Goal: Information Seeking & Learning: Find specific fact

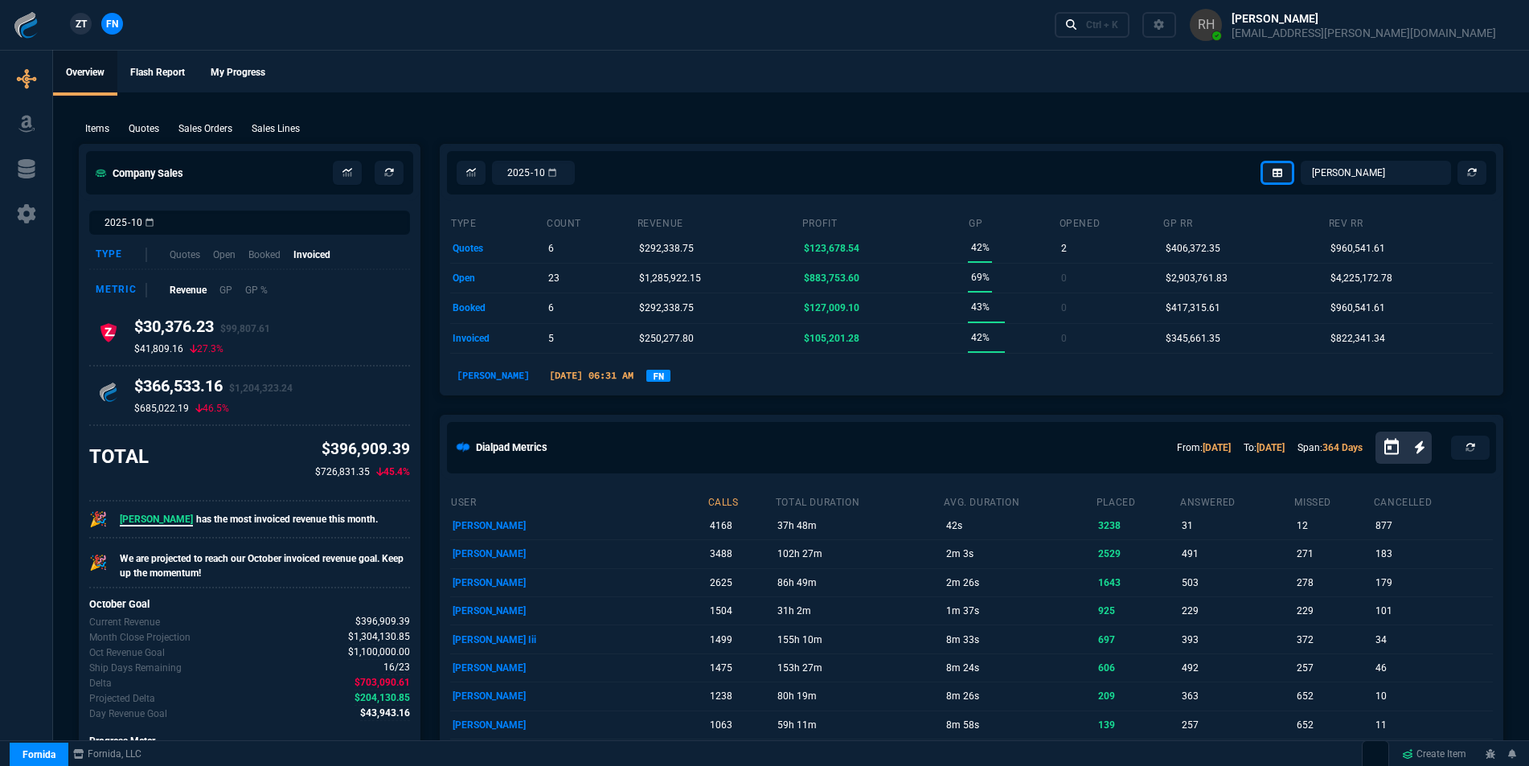
select select "16: [PERSON_NAME]"
click at [1130, 22] on link "Ctrl + K" at bounding box center [1093, 24] width 76 height 25
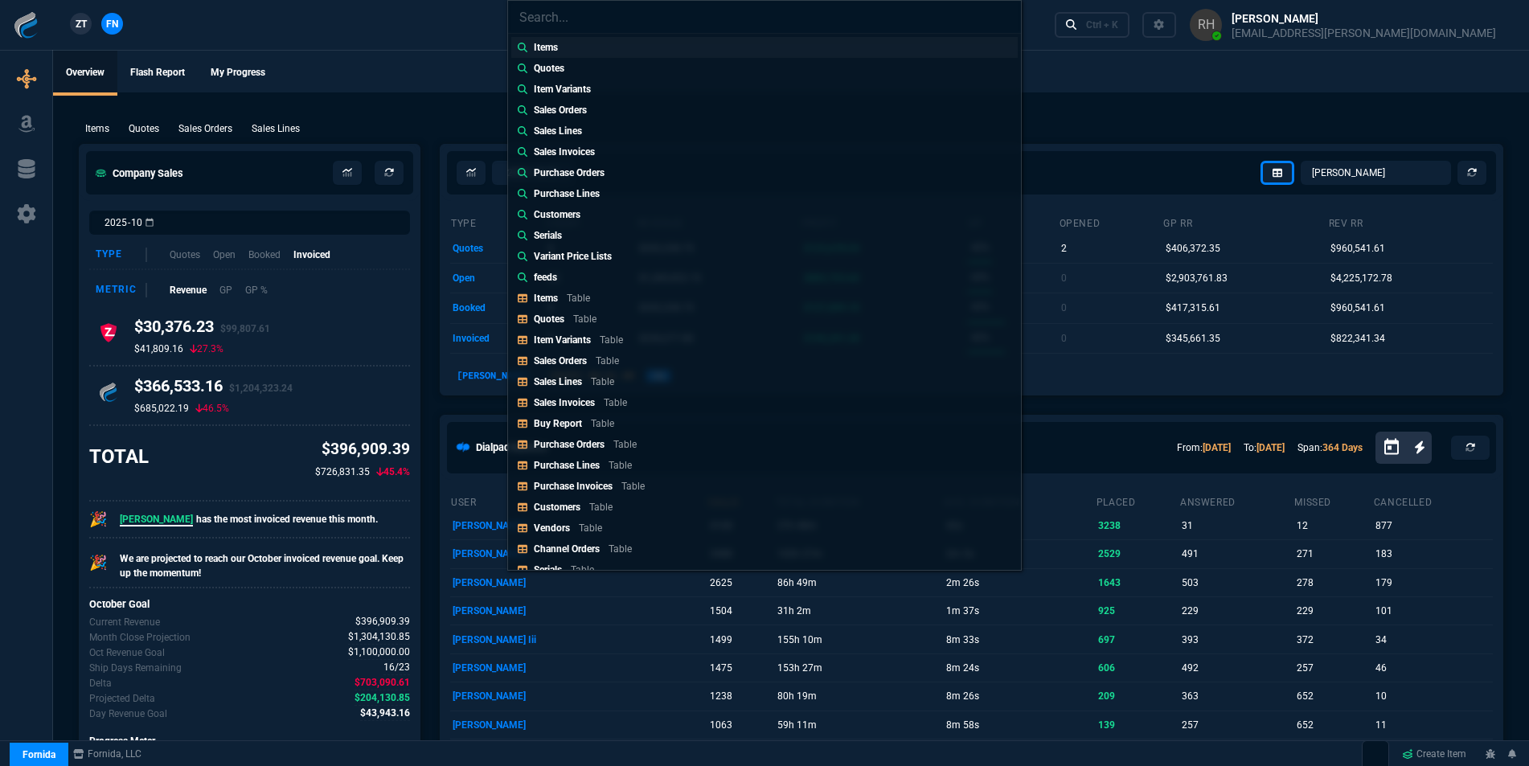
click at [548, 49] on p "Items" at bounding box center [546, 47] width 24 height 14
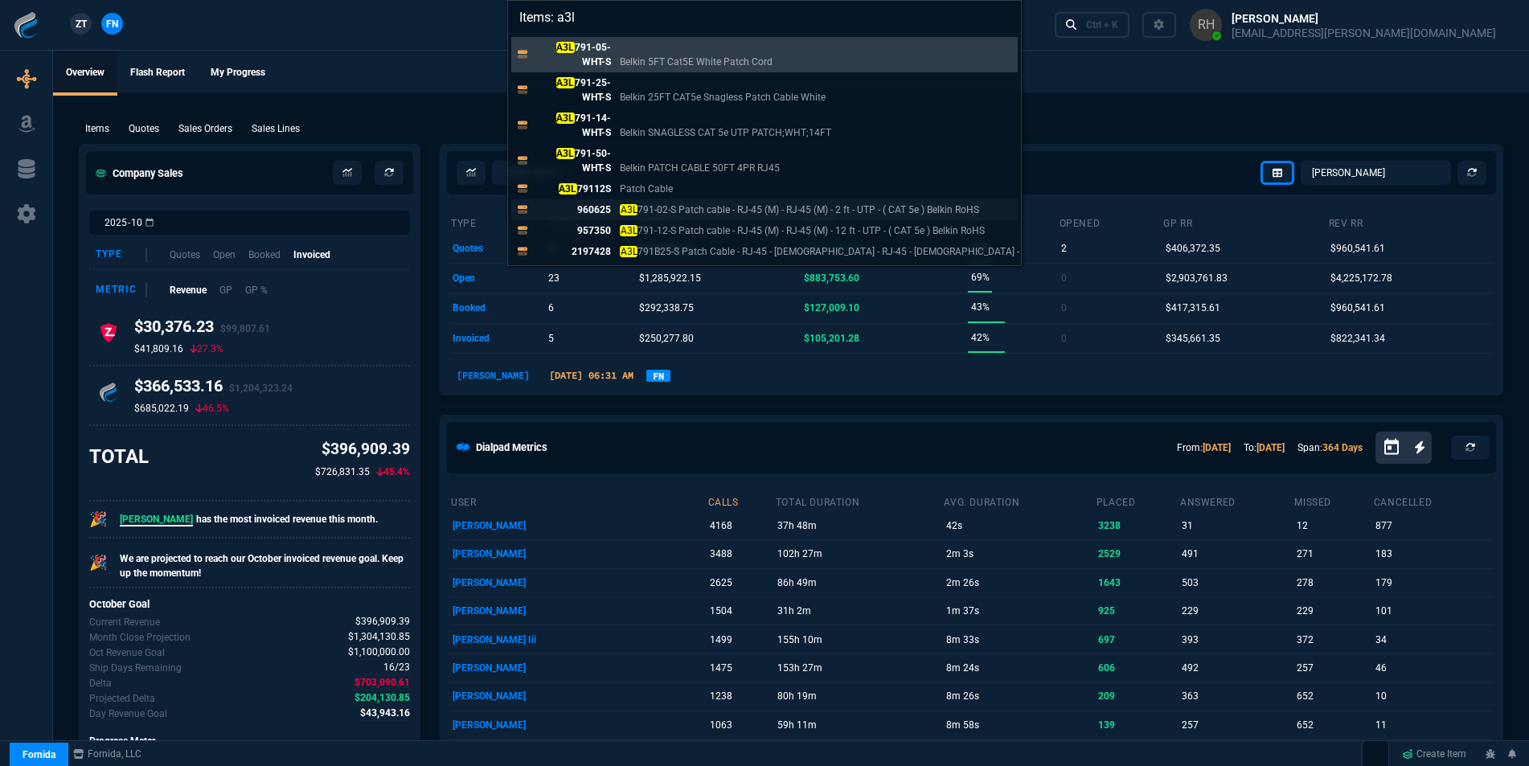
type input "Items: a3l"
click at [588, 207] on p "960625" at bounding box center [572, 210] width 77 height 14
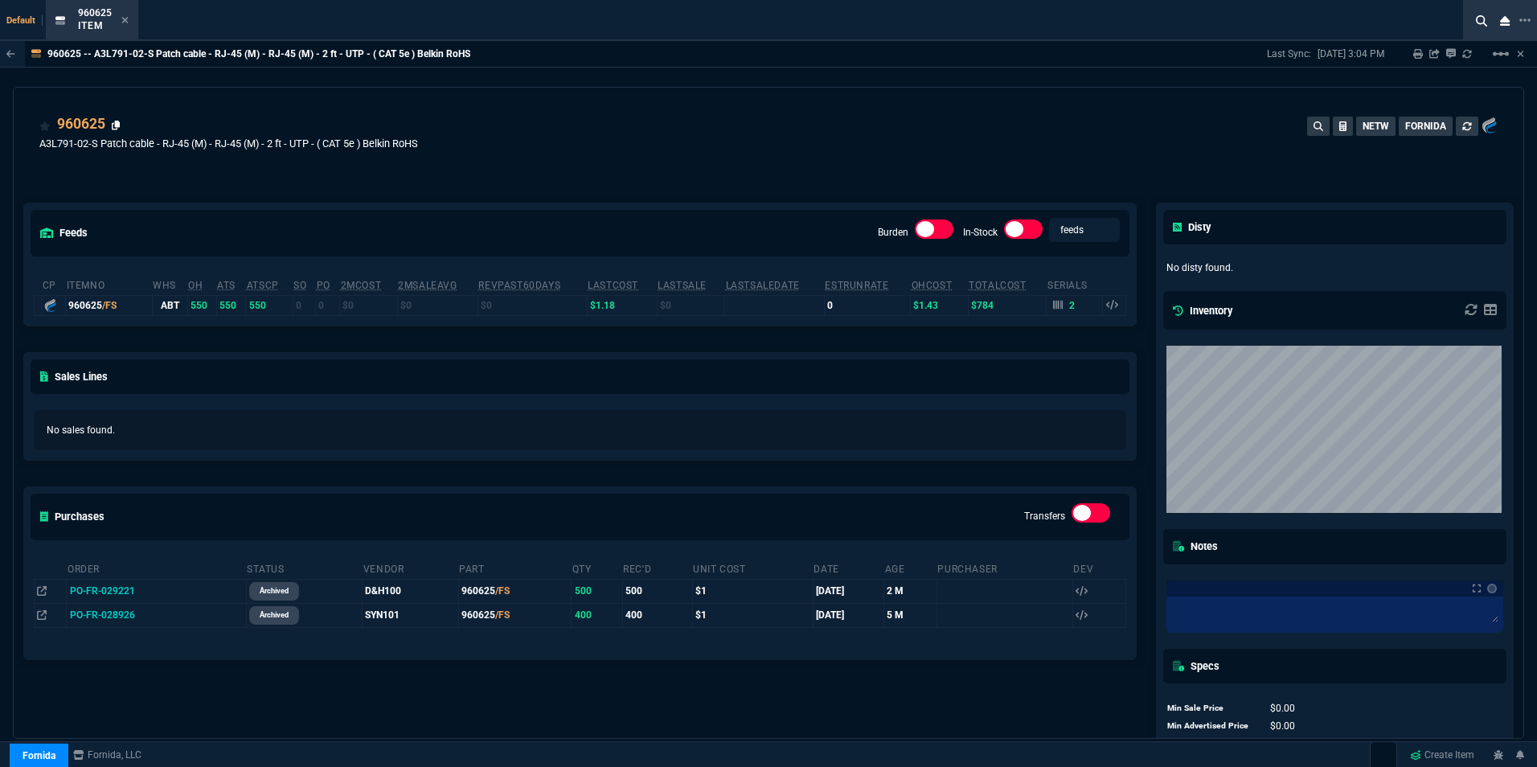
click at [114, 124] on icon at bounding box center [116, 126] width 9 height 10
click at [127, 18] on icon at bounding box center [125, 20] width 6 height 6
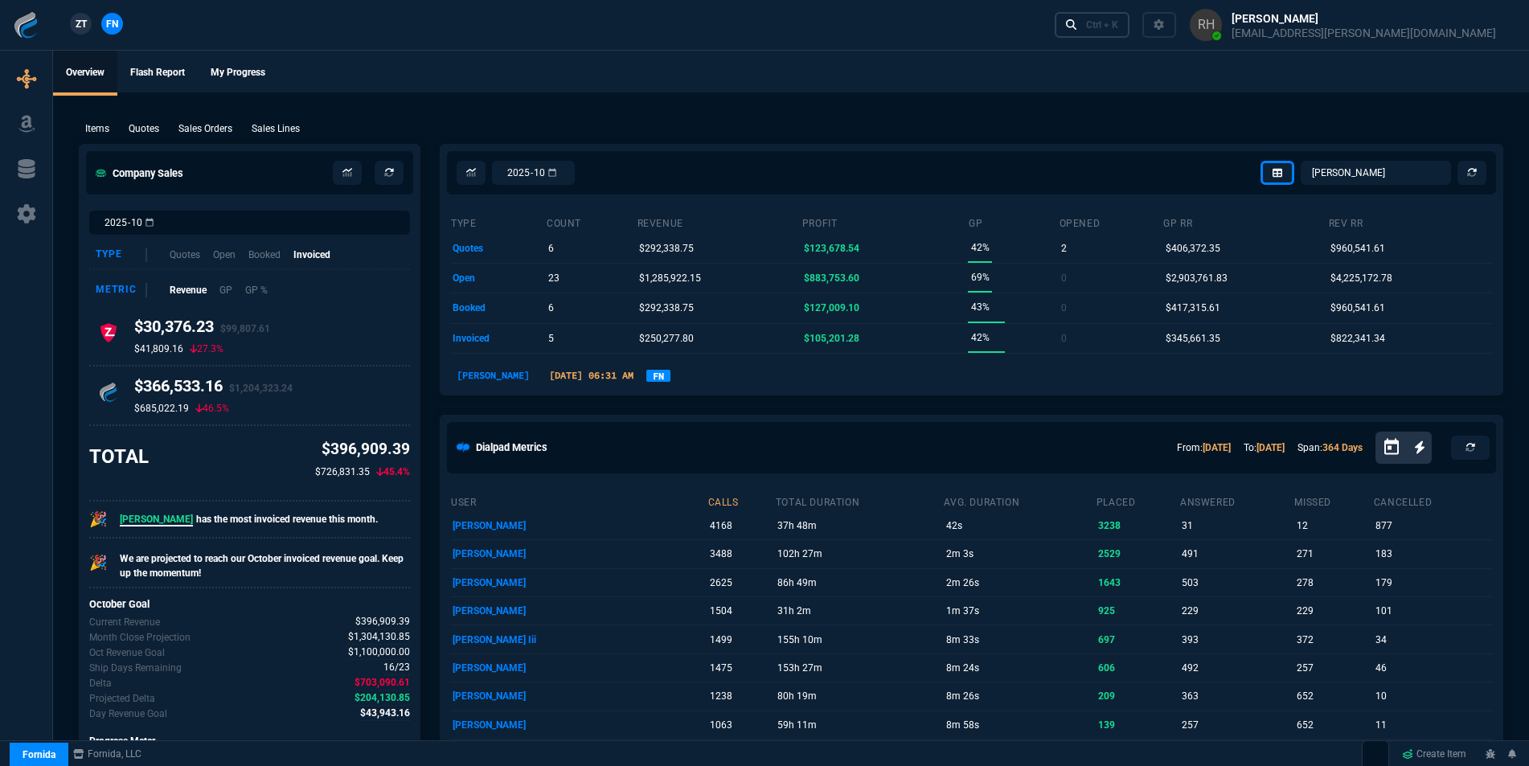
click at [1077, 21] on icon at bounding box center [1071, 24] width 11 height 11
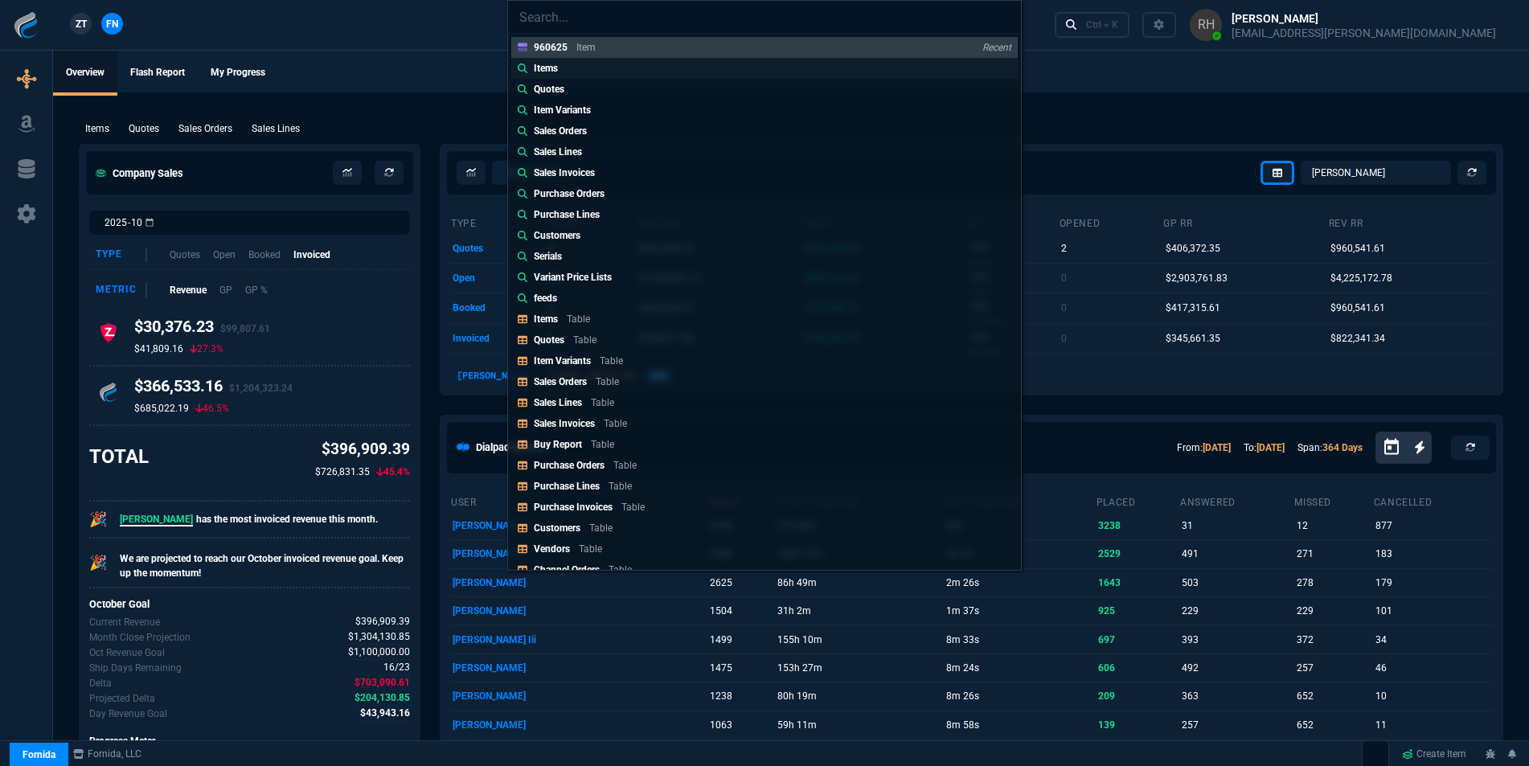
click at [550, 72] on p "Items" at bounding box center [546, 68] width 24 height 14
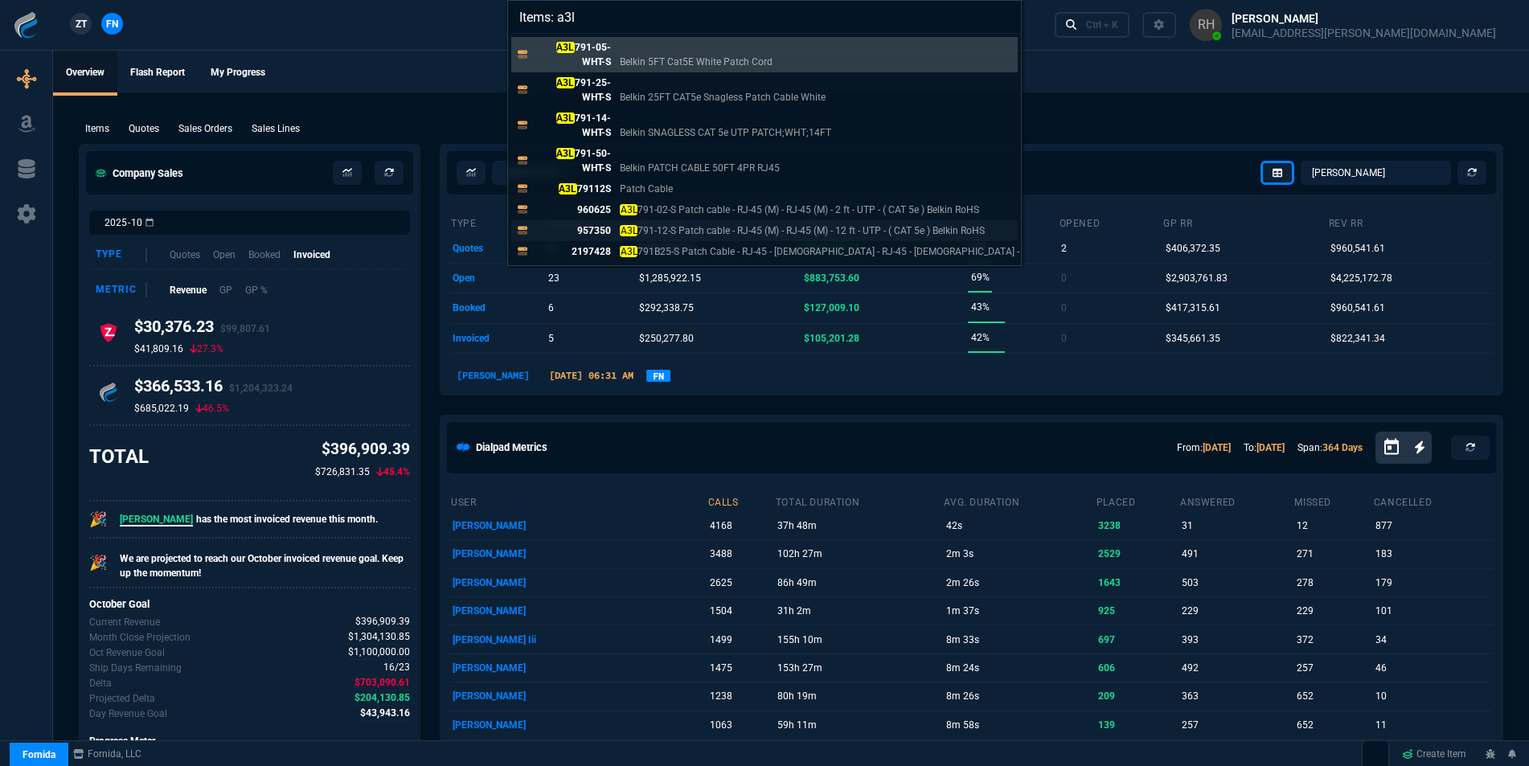
type input "Items: a3l"
click at [585, 227] on p "957350" at bounding box center [572, 230] width 77 height 14
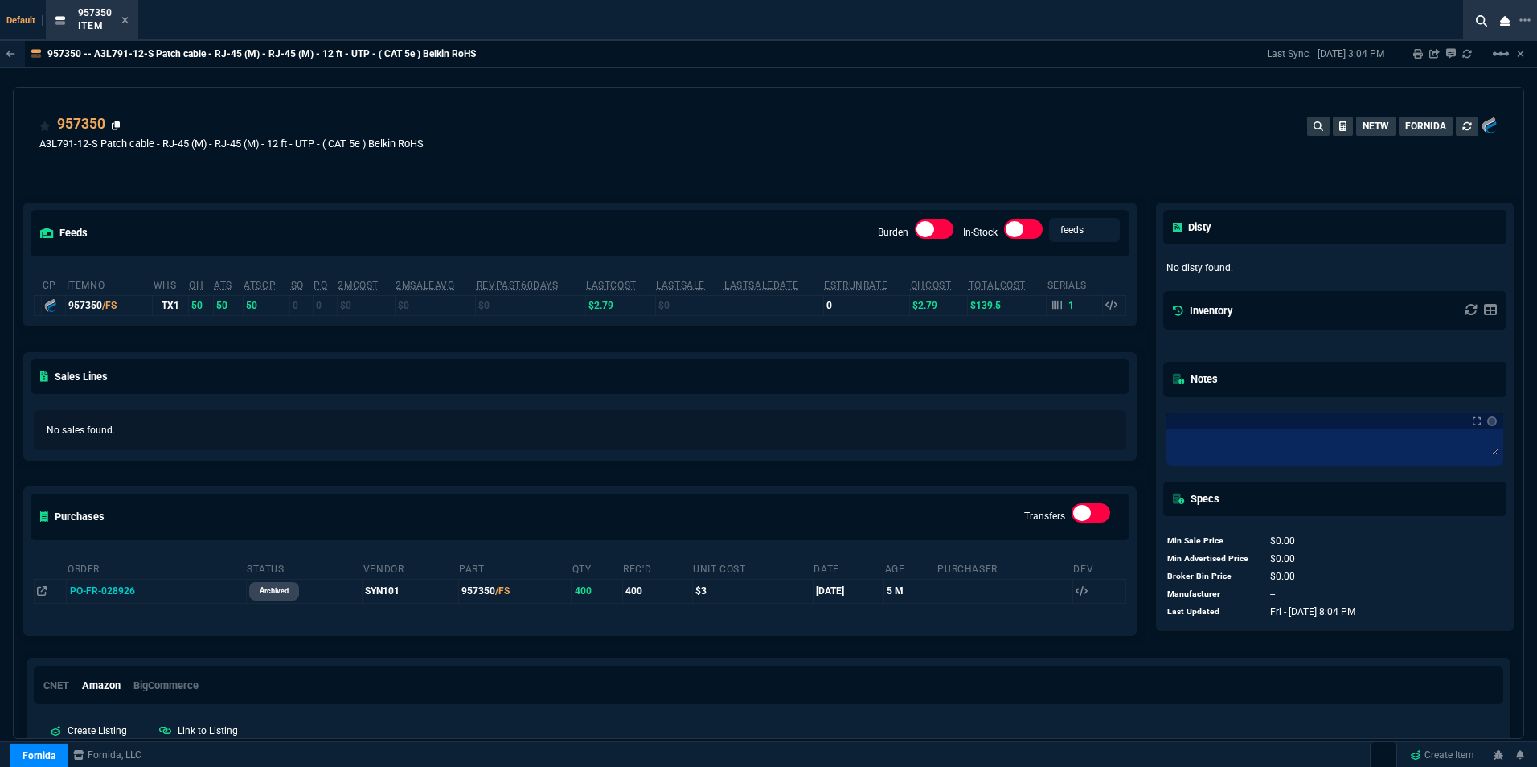
click at [116, 123] on icon at bounding box center [116, 126] width 9 height 10
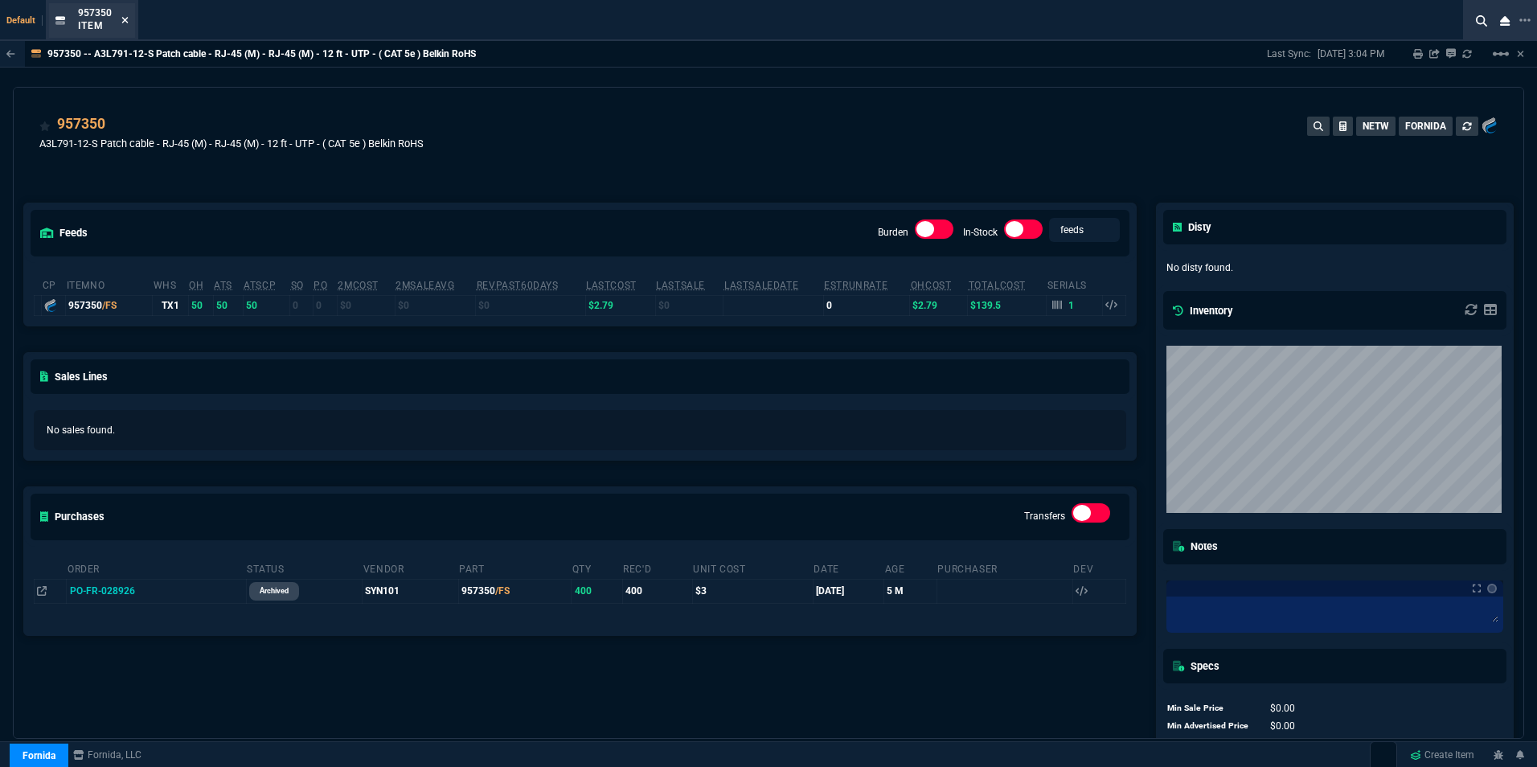
click at [126, 15] on icon at bounding box center [124, 20] width 7 height 10
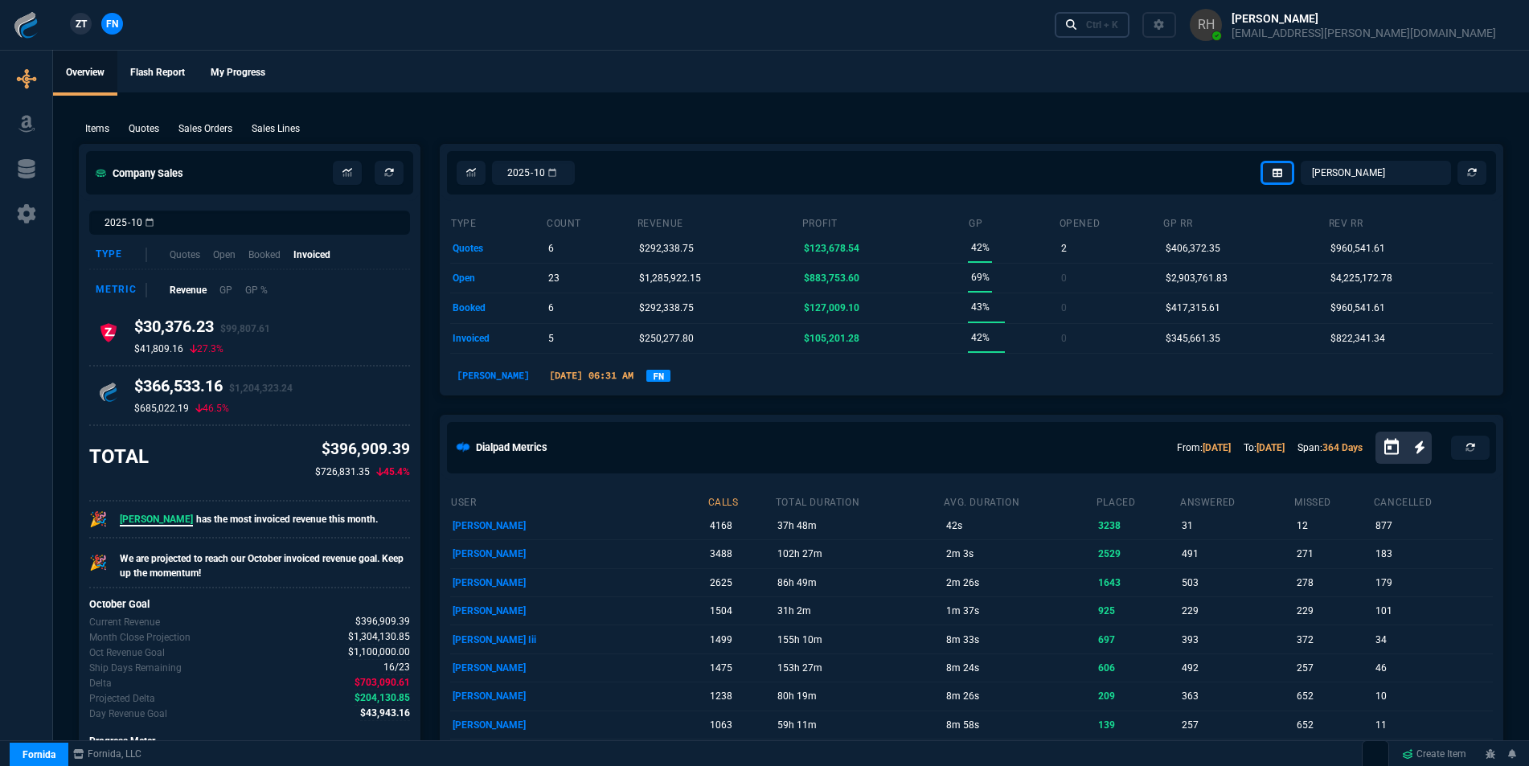
click at [1130, 22] on link "Ctrl + K" at bounding box center [1093, 24] width 76 height 25
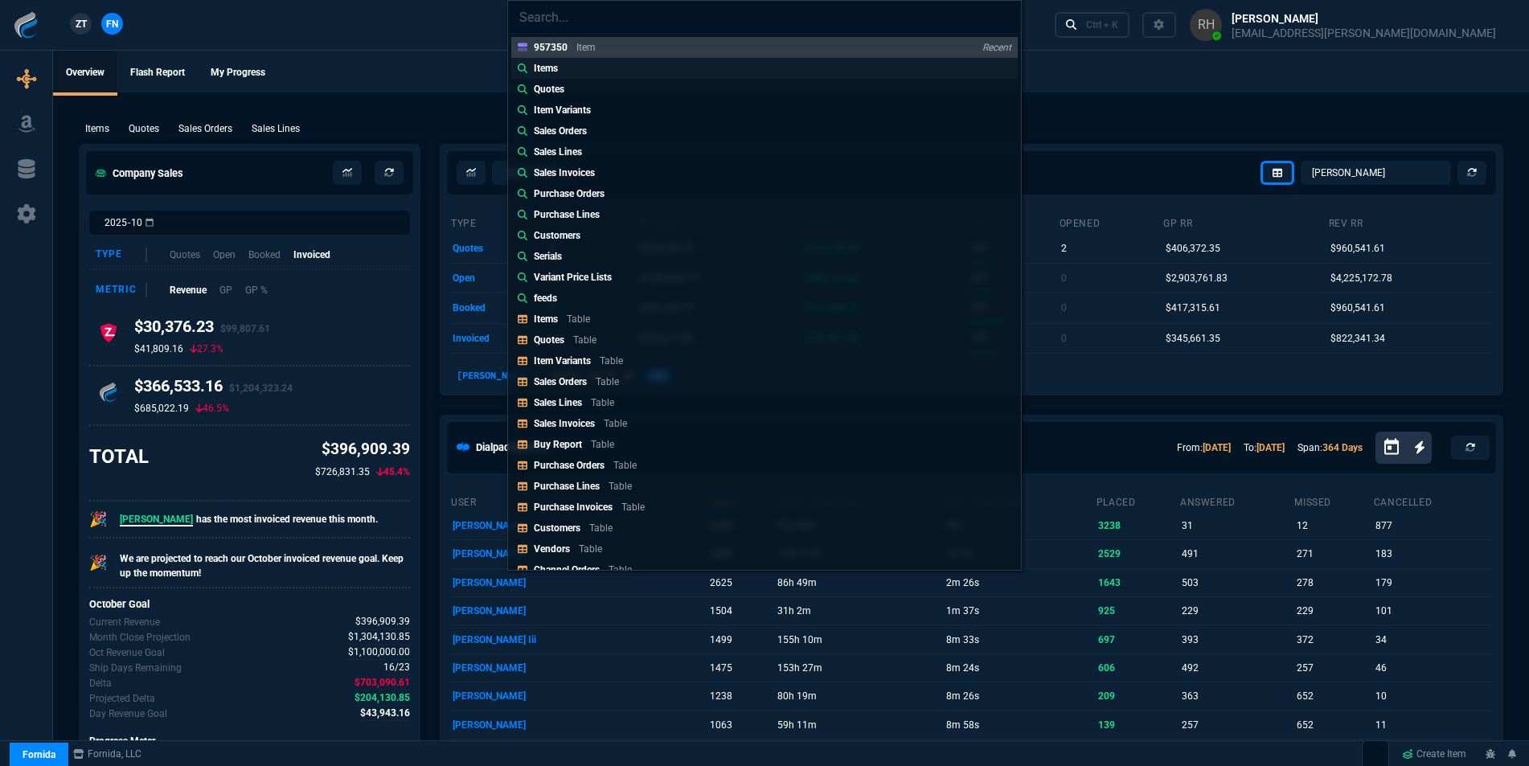
click at [559, 67] on div "Items" at bounding box center [549, 68] width 31 height 14
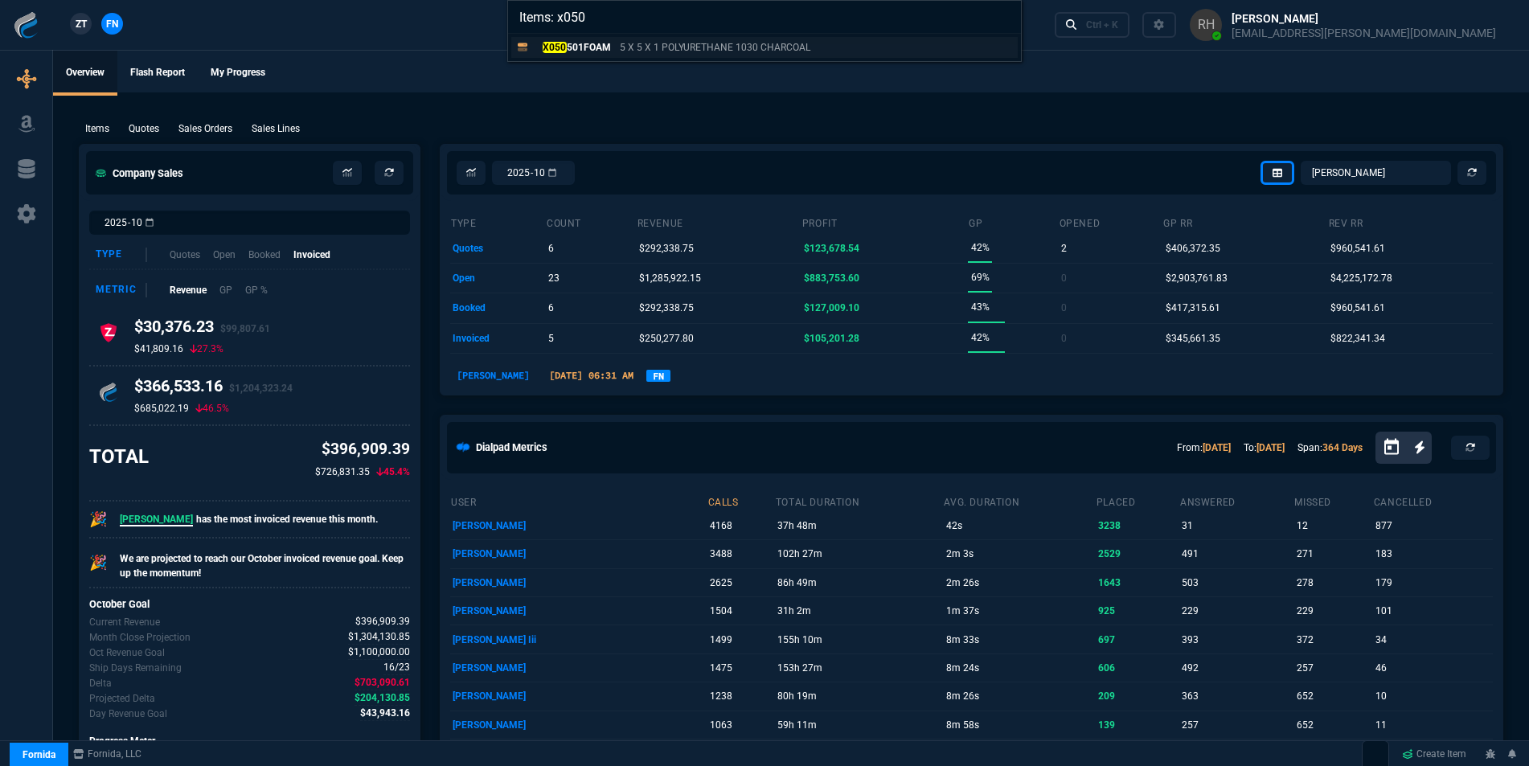
type input "Items: x050"
click at [589, 44] on p "X050 501FOAM" at bounding box center [572, 47] width 77 height 14
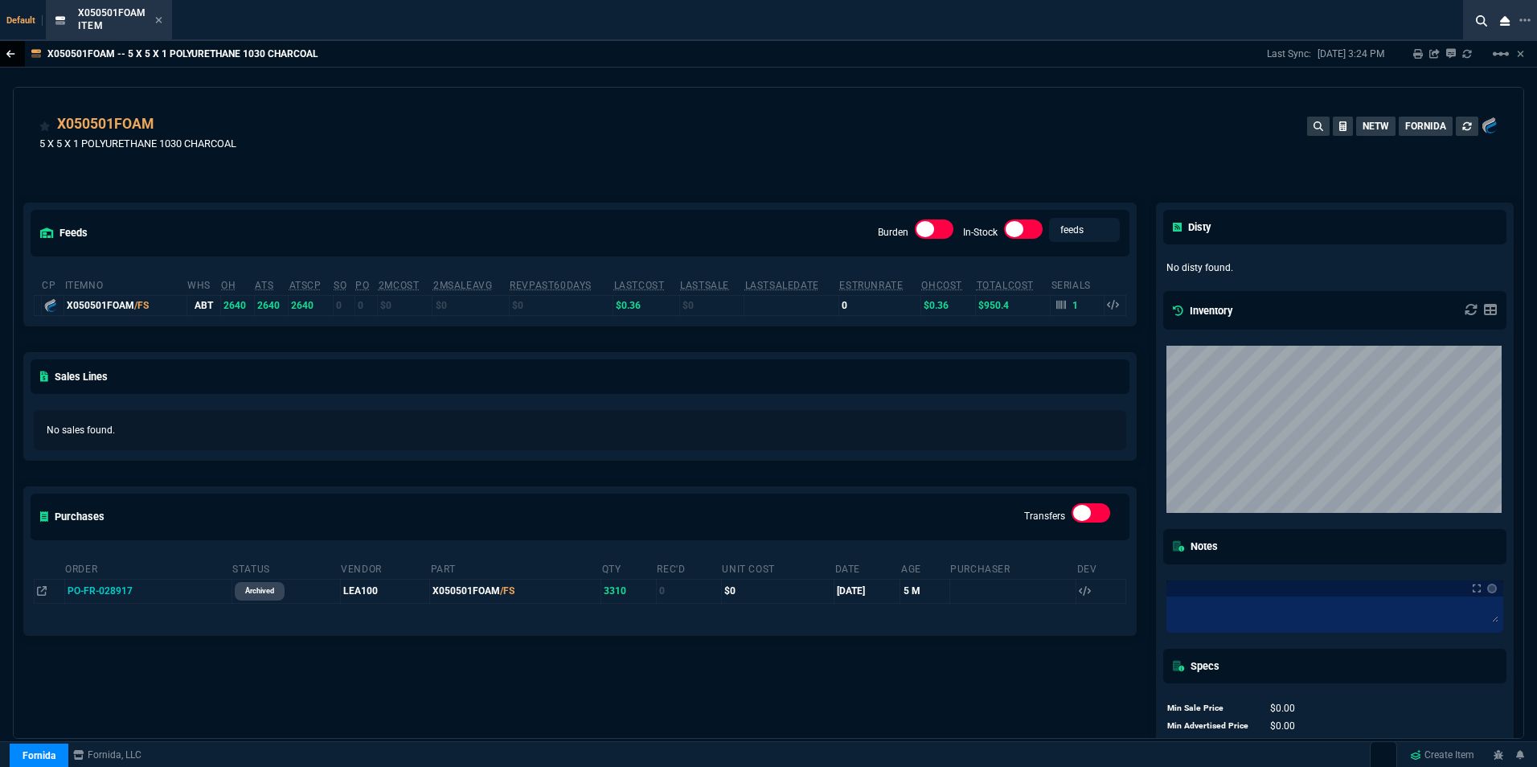
click at [12, 50] on icon at bounding box center [10, 54] width 9 height 10
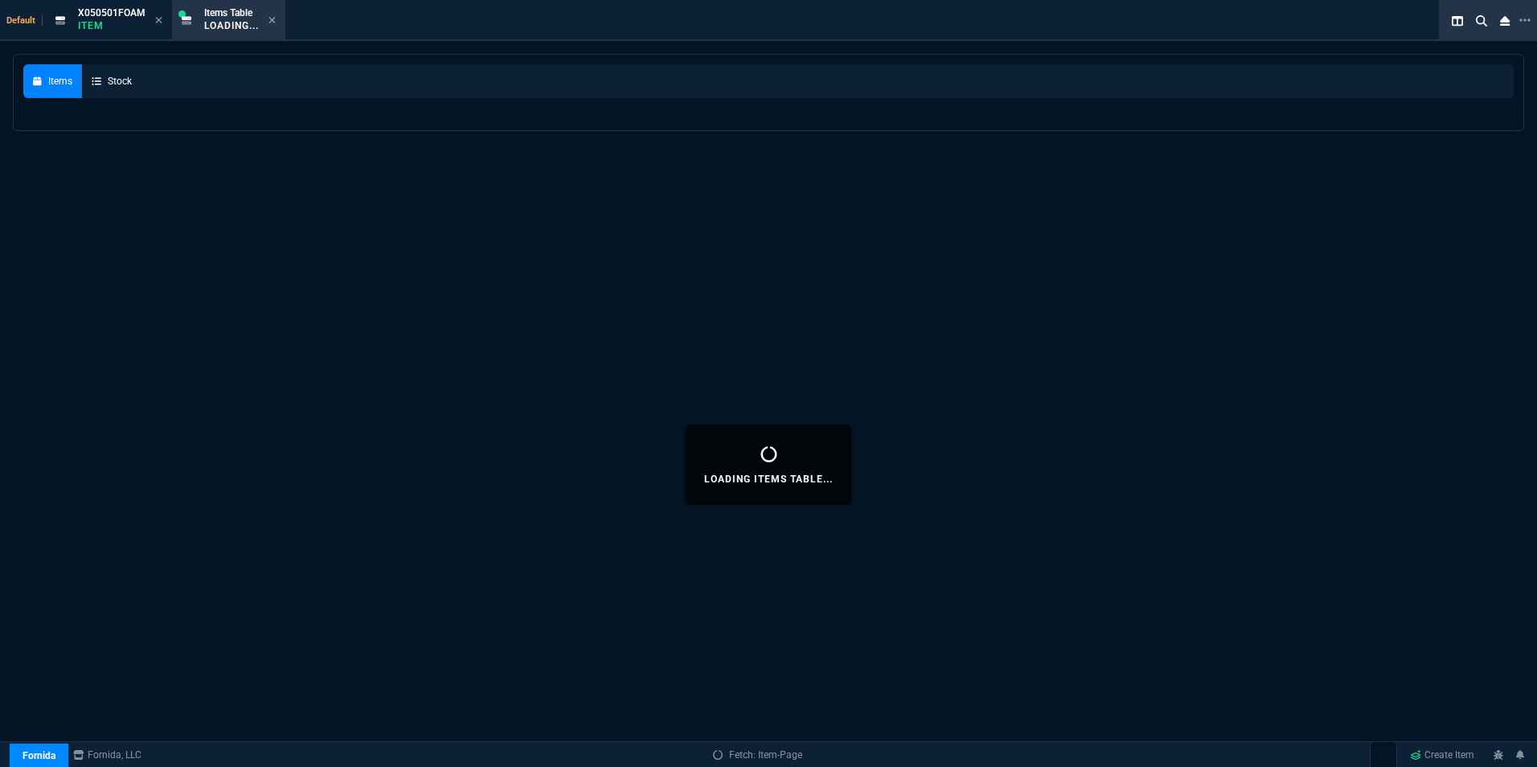
select select
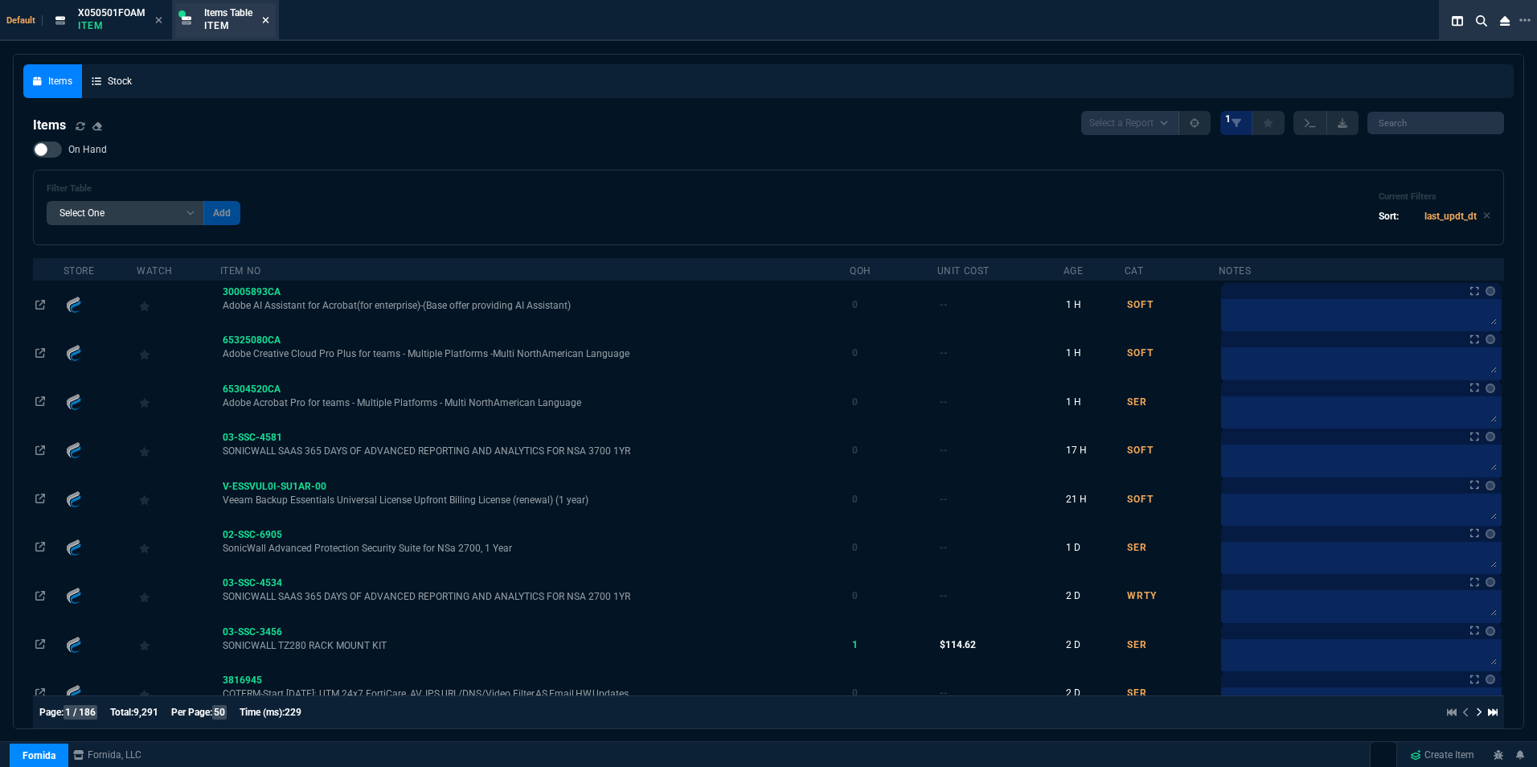
click at [264, 14] on nx-icon at bounding box center [265, 20] width 7 height 13
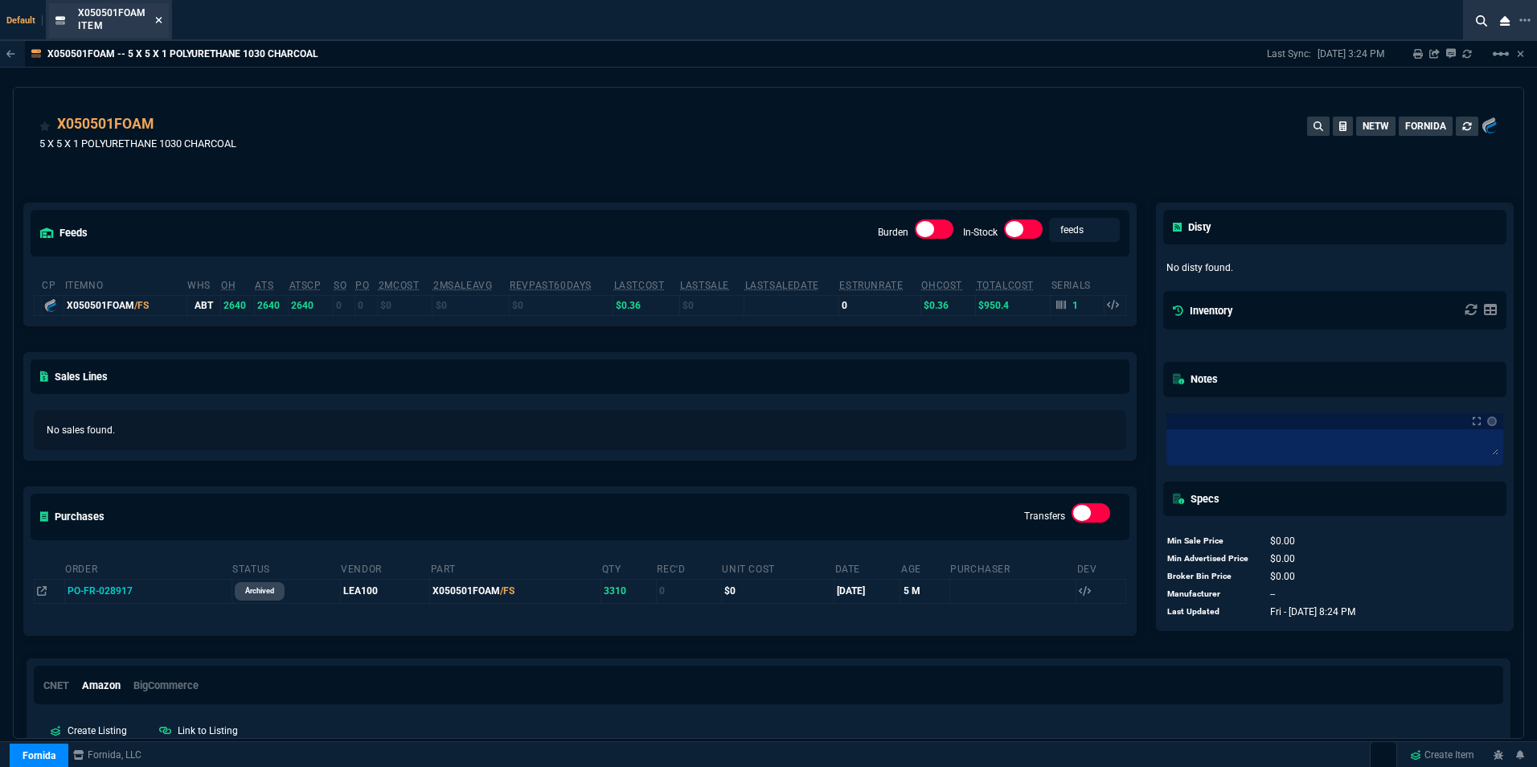
click at [158, 18] on icon at bounding box center [158, 20] width 7 height 10
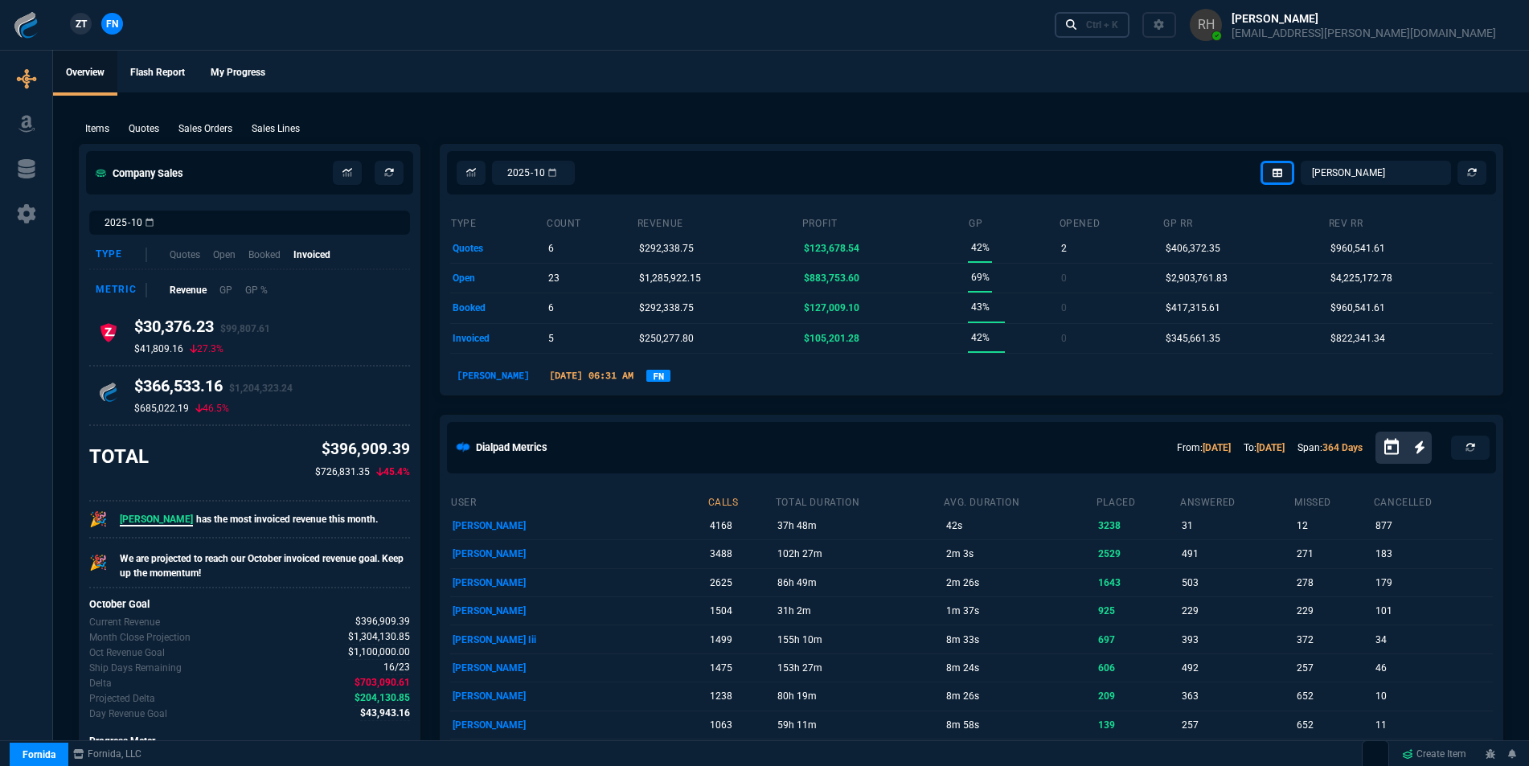
click at [1118, 26] on div "Ctrl + K" at bounding box center [1102, 24] width 32 height 13
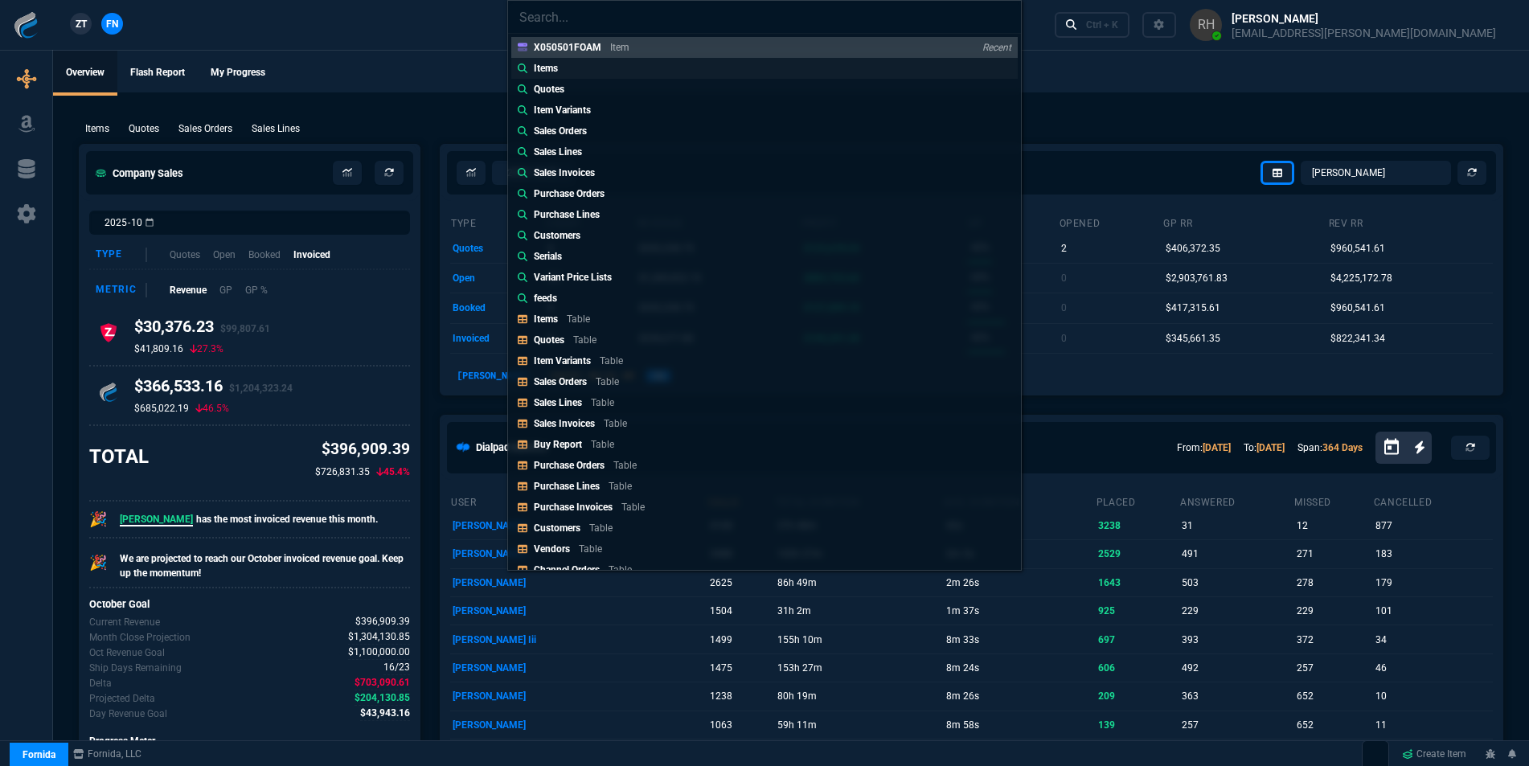
click at [563, 63] on div "Items" at bounding box center [549, 68] width 31 height 14
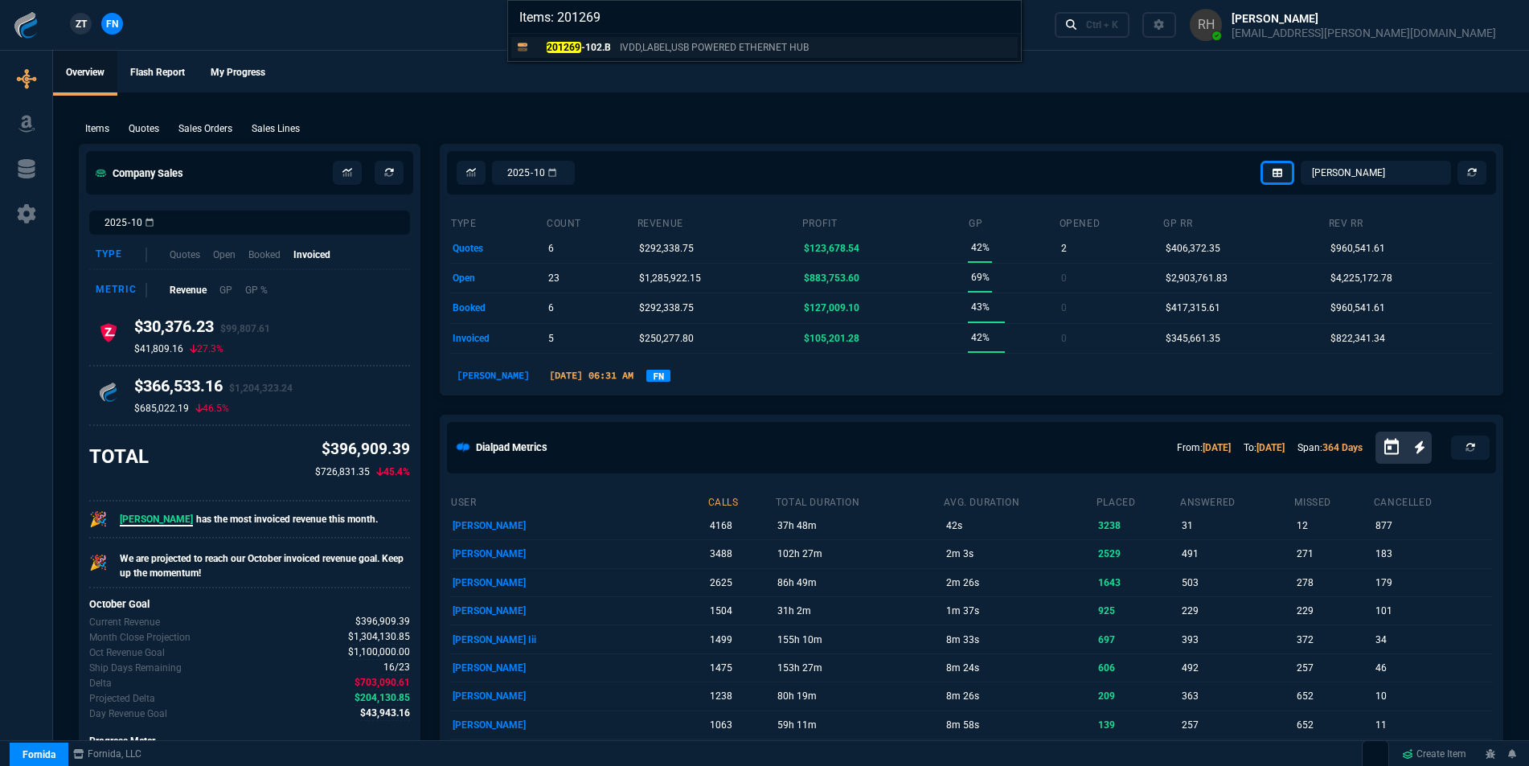
type input "Items: 201269"
click at [603, 51] on p "201269 -102.B" at bounding box center [572, 47] width 77 height 14
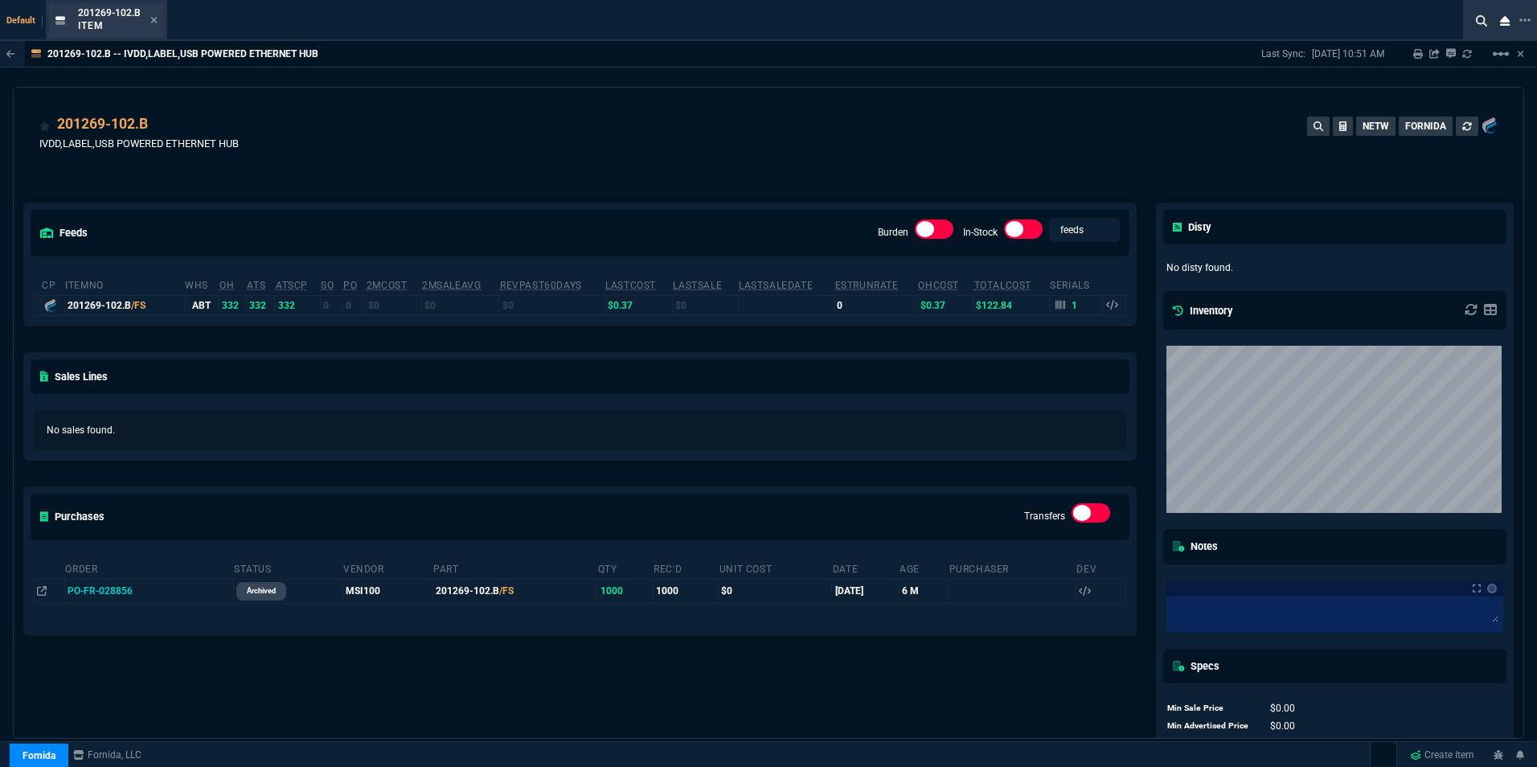
click at [147, 23] on div "201269-102.B Item" at bounding box center [118, 20] width 80 height 28
click at [154, 18] on icon at bounding box center [154, 20] width 6 height 6
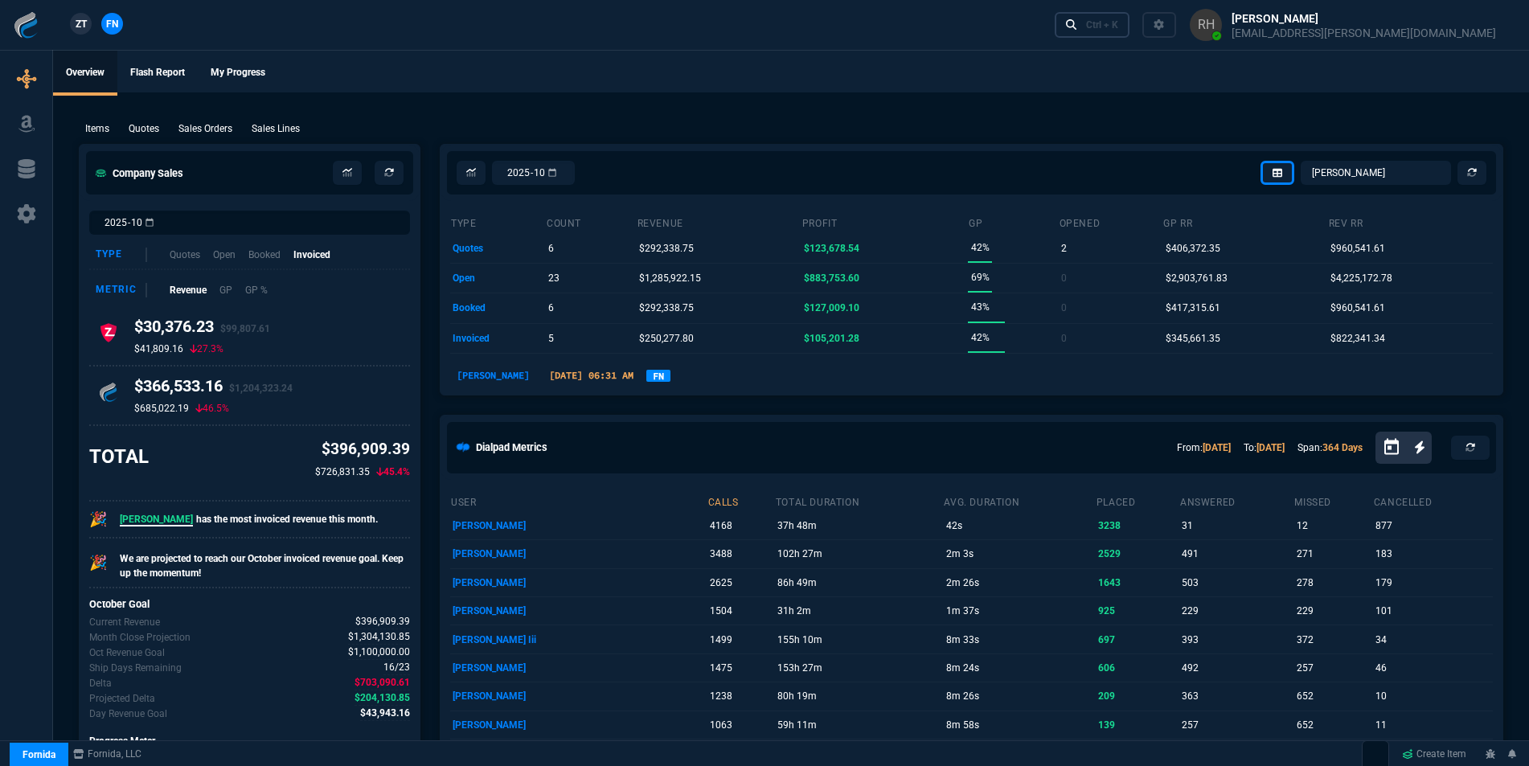
click at [1077, 25] on icon at bounding box center [1071, 24] width 11 height 11
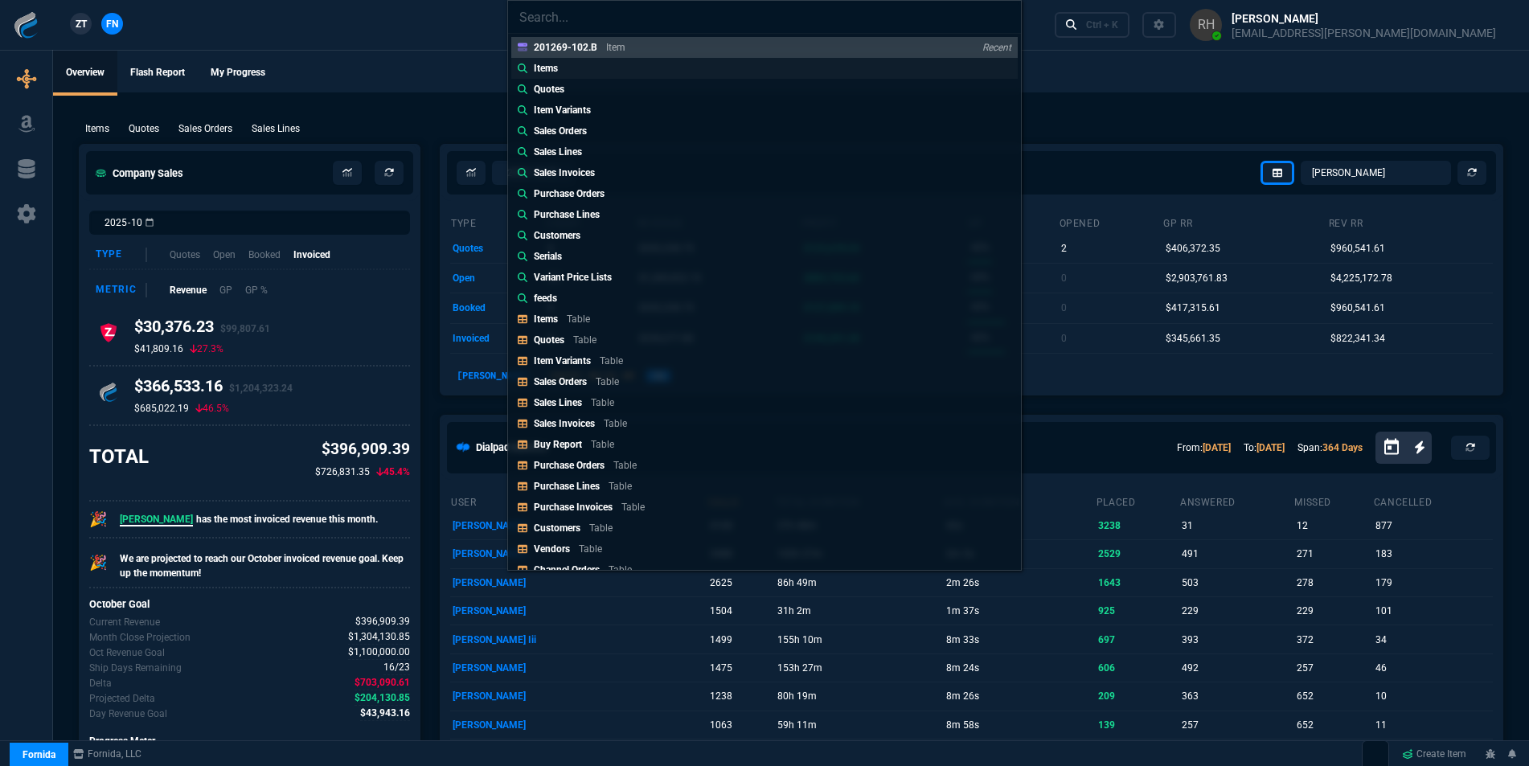
click at [563, 66] on div "Items" at bounding box center [549, 68] width 31 height 14
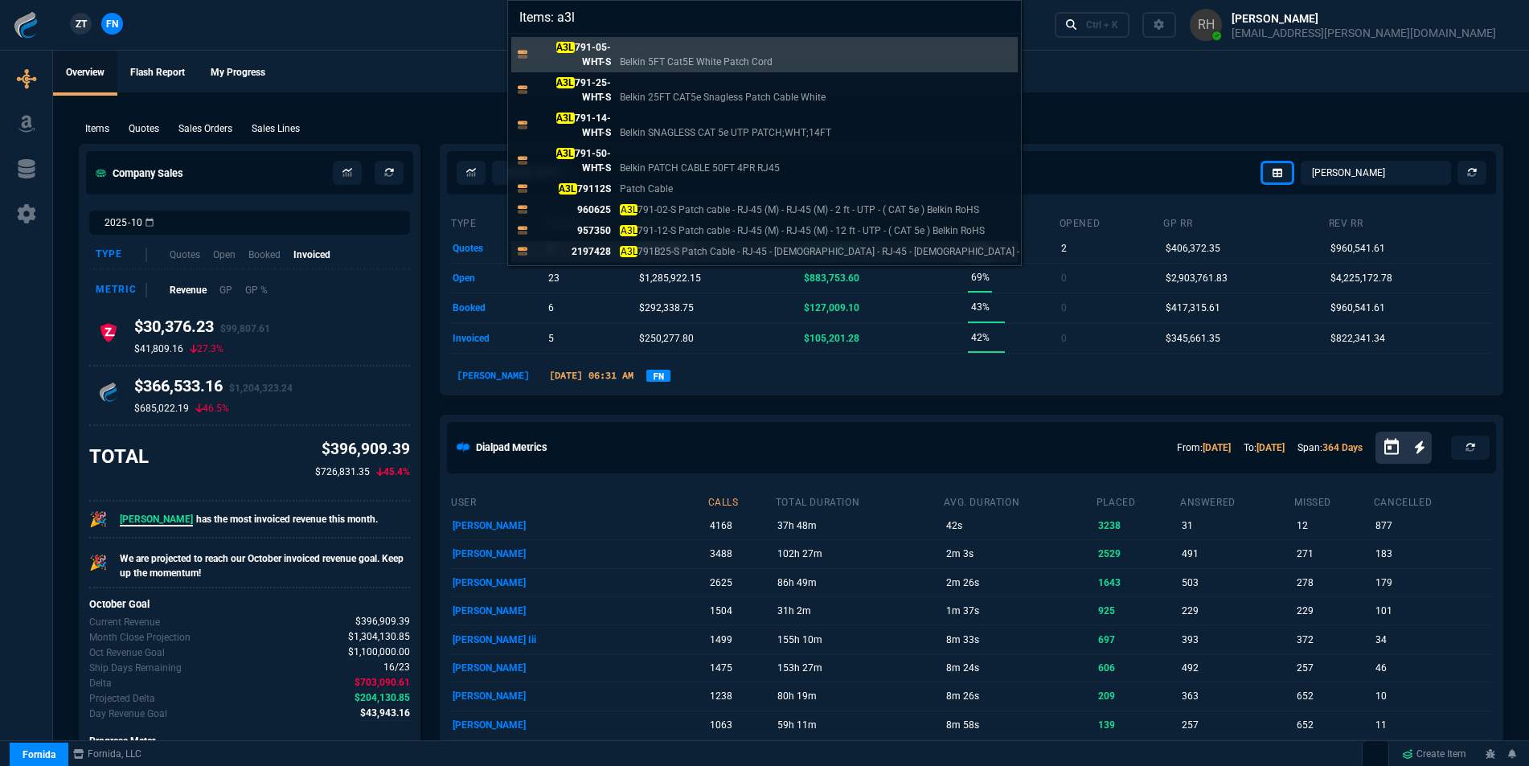
type input "Items: a3l"
click at [594, 252] on p "2197428" at bounding box center [572, 251] width 77 height 14
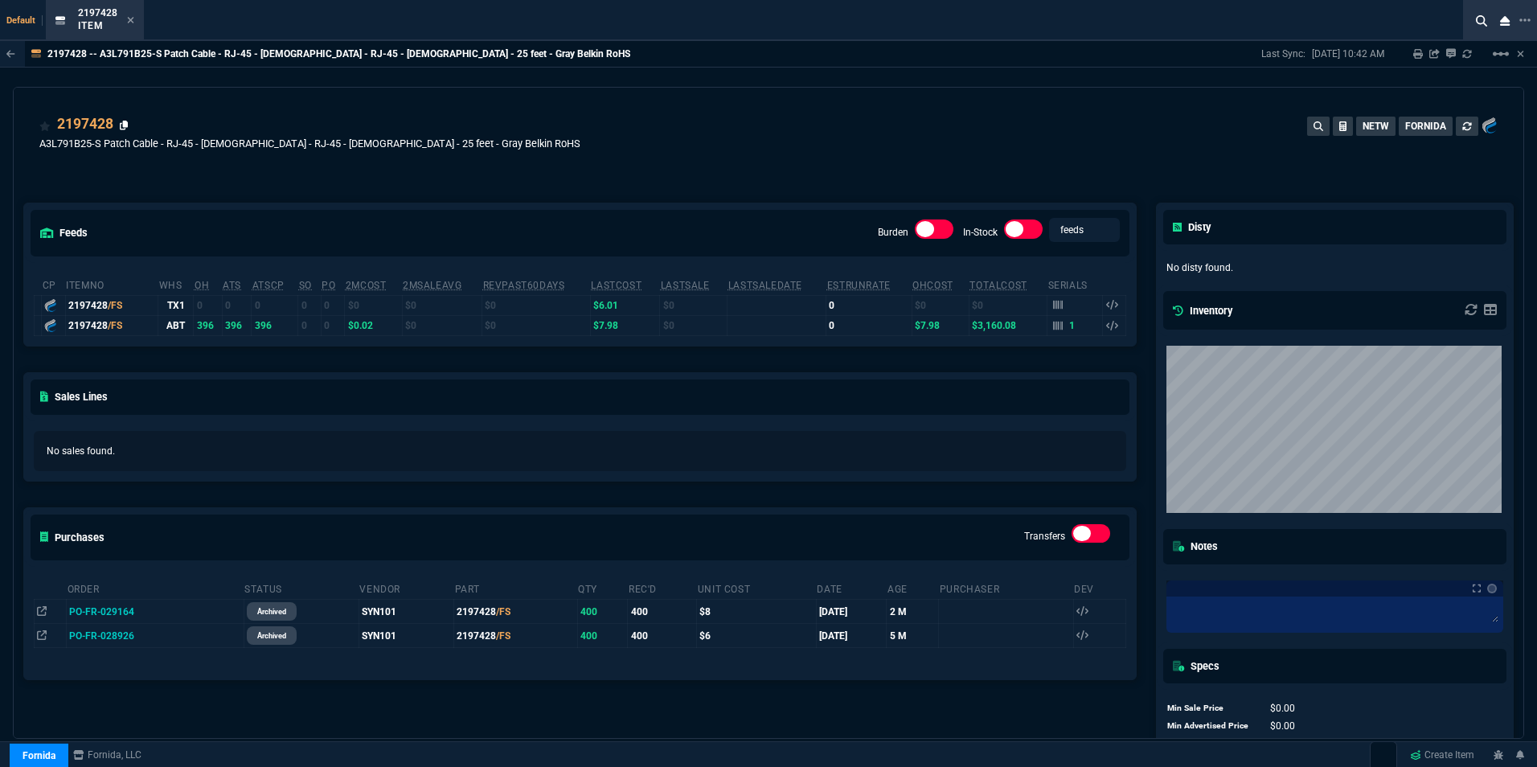
click at [121, 123] on icon at bounding box center [124, 126] width 9 height 10
drag, startPoint x: 102, startPoint y: 144, endPoint x: 41, endPoint y: 141, distance: 61.2
click at [41, 141] on p "A3L791B25-S Patch Cable - RJ-45 - [DEMOGRAPHIC_DATA] - RJ-45 - [DEMOGRAPHIC_DAT…" at bounding box center [309, 143] width 541 height 15
copy p "A3L791B25-S"
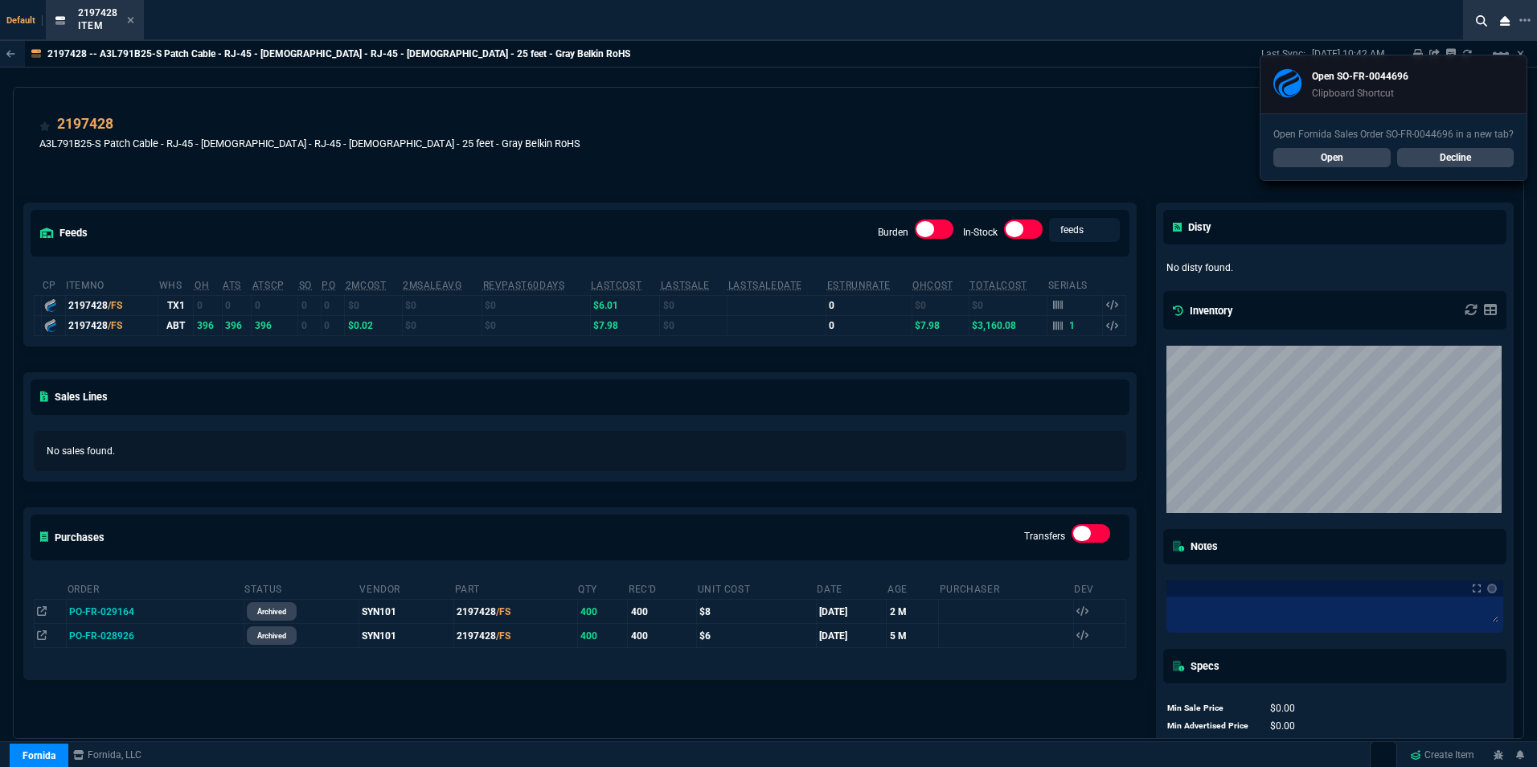
click at [827, 143] on div "2197428 A3L791B25-S Patch Cable - RJ-45 - [DEMOGRAPHIC_DATA] - RJ-45 - [DEMOGRA…" at bounding box center [768, 141] width 1458 height 57
